Goal: Find specific page/section: Find specific page/section

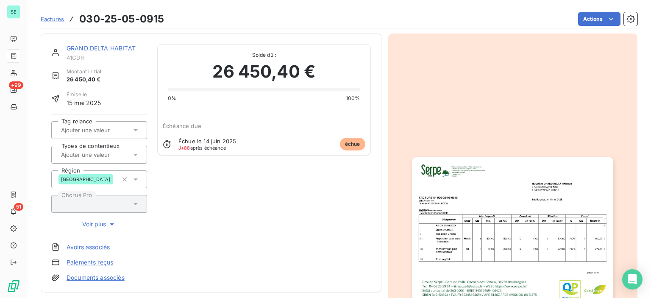
scroll to position [211, 0]
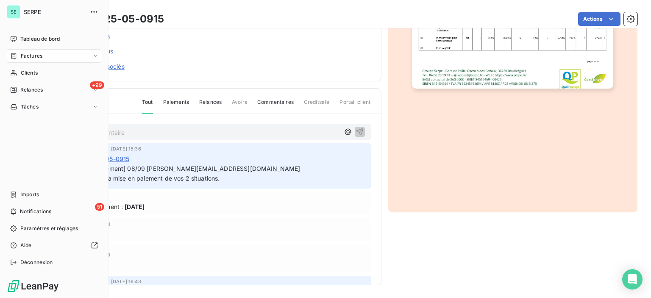
click at [39, 56] on span "Factures" at bounding box center [32, 56] width 22 height 8
click at [53, 72] on div "Factures" at bounding box center [59, 73] width 84 height 14
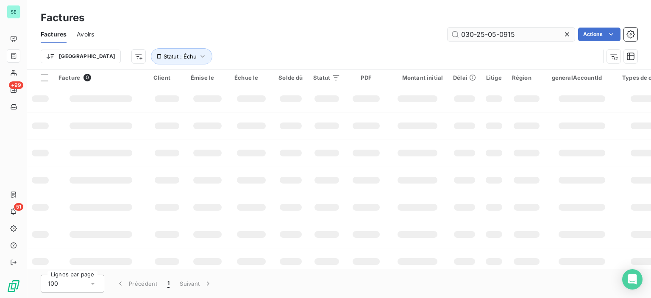
drag, startPoint x: 479, startPoint y: 33, endPoint x: 526, endPoint y: 32, distance: 46.2
click at [526, 33] on input "030-25-05-0915" at bounding box center [510, 35] width 127 height 14
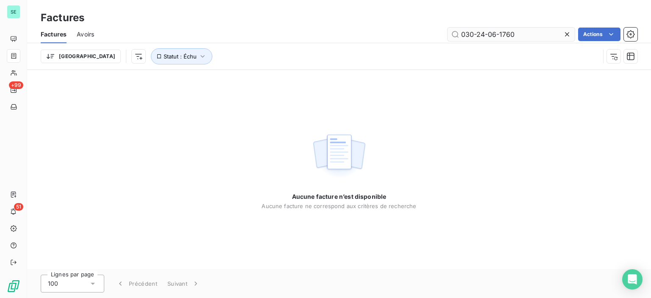
click at [474, 33] on input "030-24-06-1760" at bounding box center [510, 35] width 127 height 14
click at [482, 34] on input "[PHONE_NUMBER]" at bounding box center [510, 35] width 127 height 14
click at [488, 31] on input "0302406-1760" at bounding box center [510, 35] width 127 height 14
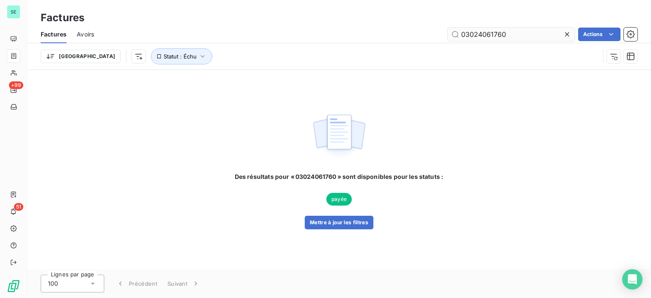
click at [473, 33] on input "03024061760" at bounding box center [510, 35] width 127 height 14
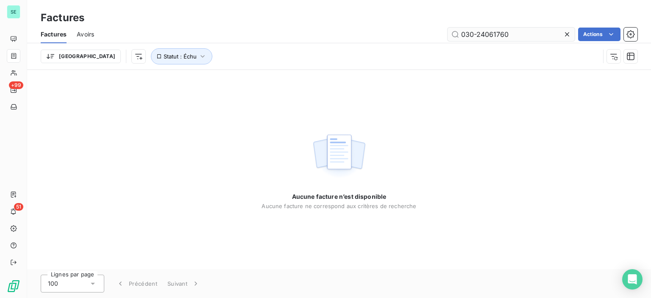
drag, startPoint x: 480, startPoint y: 33, endPoint x: 488, endPoint y: 33, distance: 8.1
click at [481, 33] on input "030-24061760" at bounding box center [510, 35] width 127 height 14
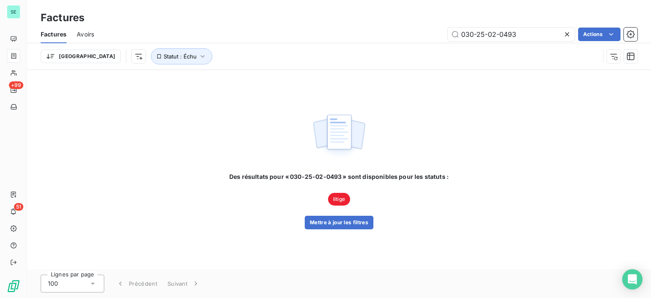
type input "030-25-02-0493"
click at [396, 200] on div "Des résultats pour « 030-25-02-0493 » sont disponibles pour les statuts : litig…" at bounding box center [338, 200] width 219 height 57
click at [333, 197] on span "litige" at bounding box center [339, 199] width 22 height 13
click at [289, 183] on div "Des résultats pour « 030-25-02-0493 » sont disponibles pour les statuts : litig…" at bounding box center [338, 200] width 219 height 57
click at [404, 189] on div "Des résultats pour « 030-25-02-0493 » sont disponibles pour les statuts : litig…" at bounding box center [338, 200] width 219 height 57
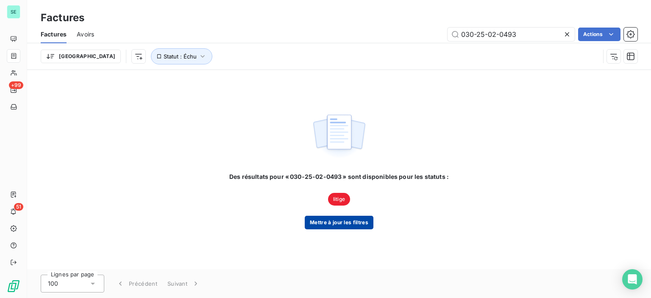
click at [340, 219] on button "Mettre à jour les filtres" at bounding box center [339, 223] width 69 height 14
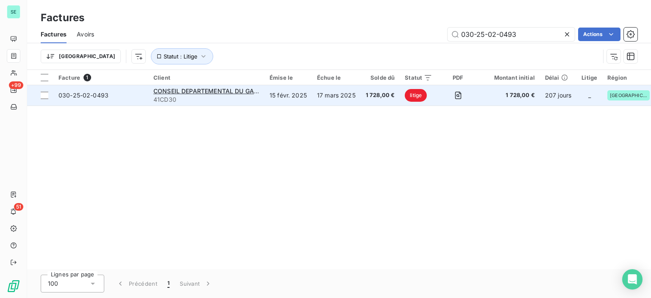
click at [233, 101] on span "41CD30" at bounding box center [206, 99] width 106 height 8
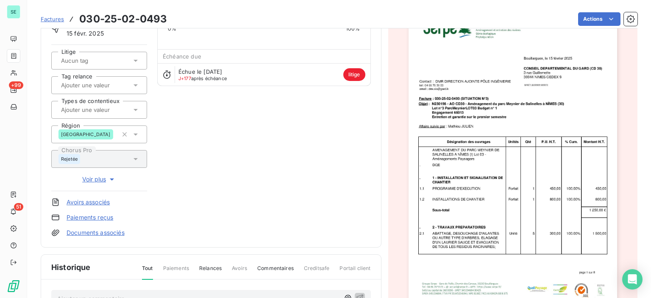
scroll to position [61, 0]
